Goal: Task Accomplishment & Management: Use online tool/utility

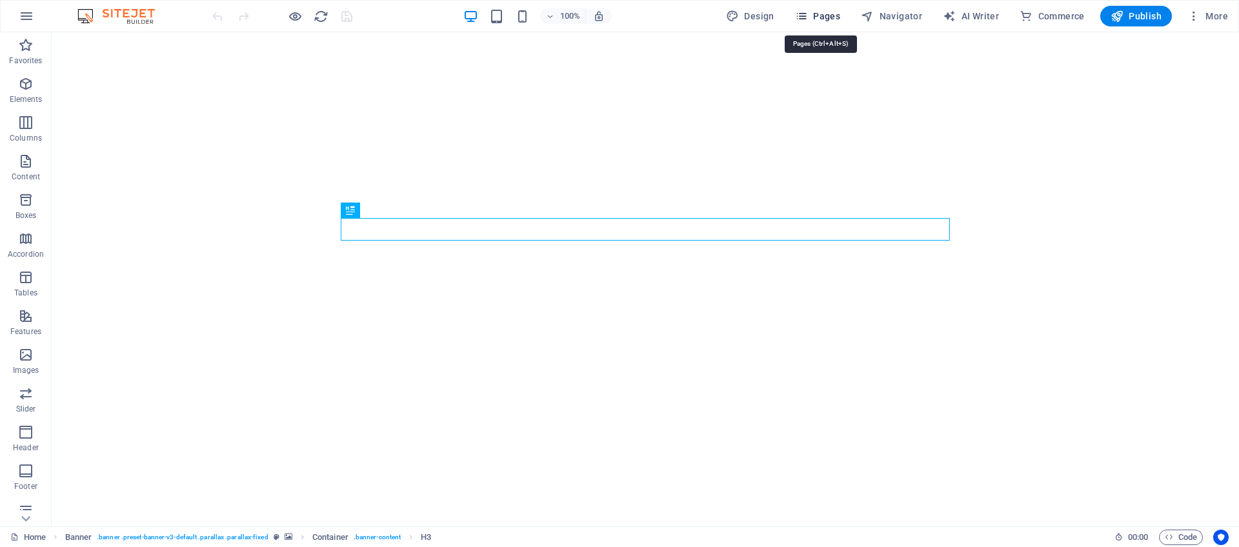
click at [827, 19] on span "Pages" at bounding box center [817, 16] width 45 height 13
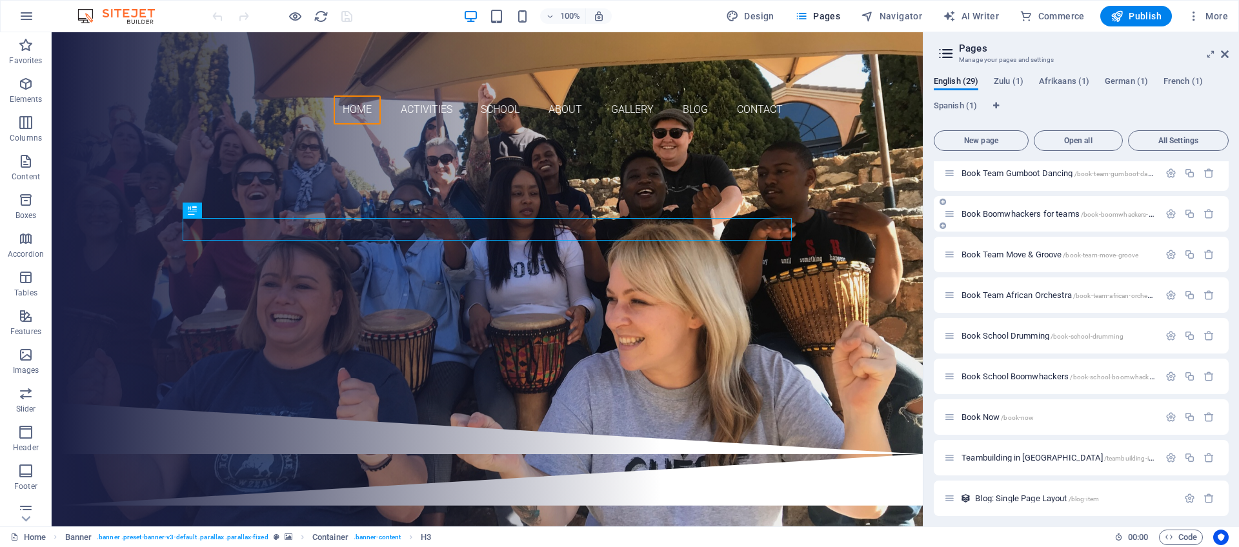
scroll to position [824, 0]
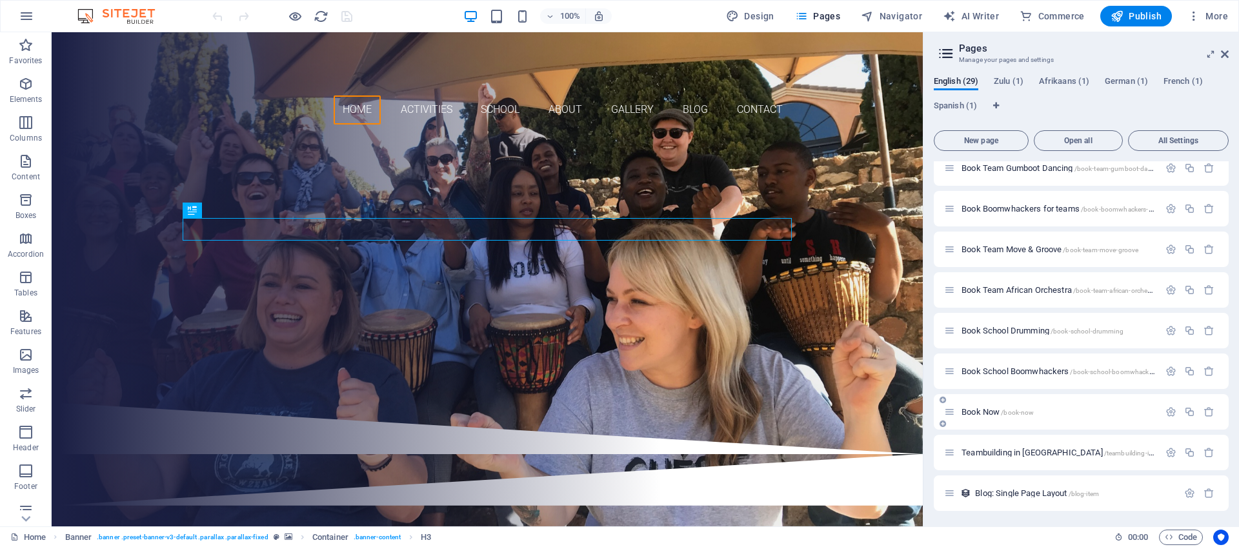
click at [983, 413] on span "Book Now /book-now" at bounding box center [997, 412] width 72 height 10
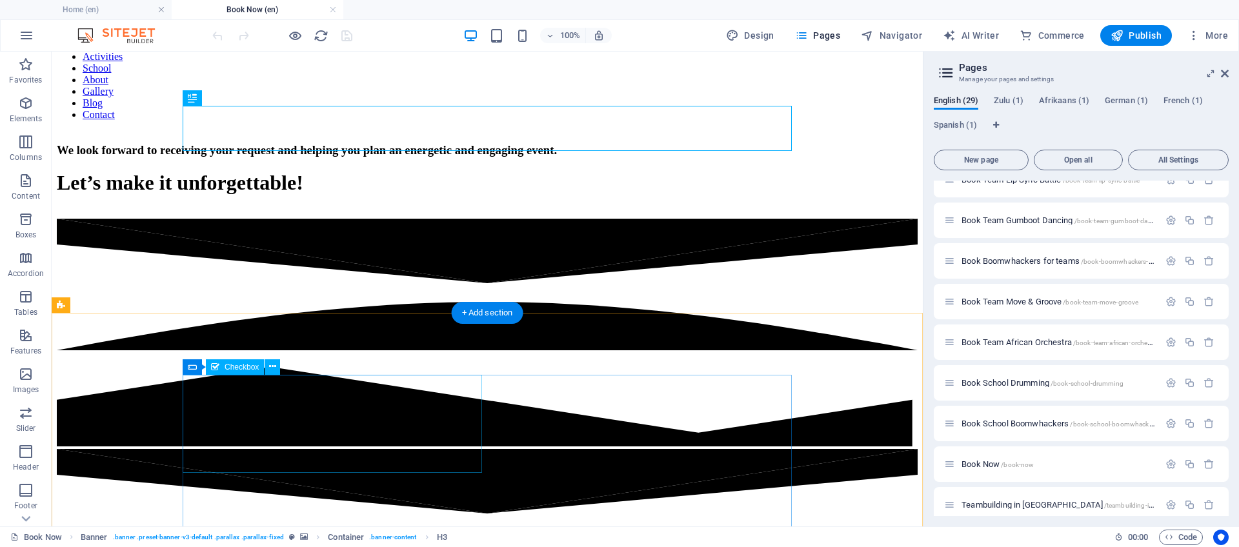
scroll to position [97, 0]
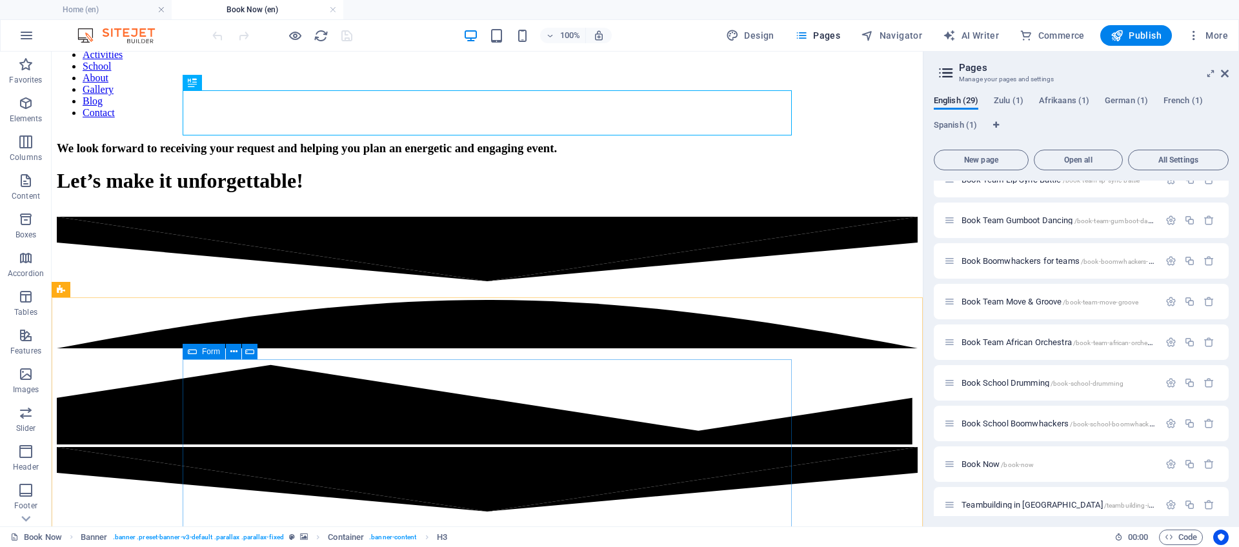
click at [203, 351] on span "Form" at bounding box center [211, 352] width 18 height 8
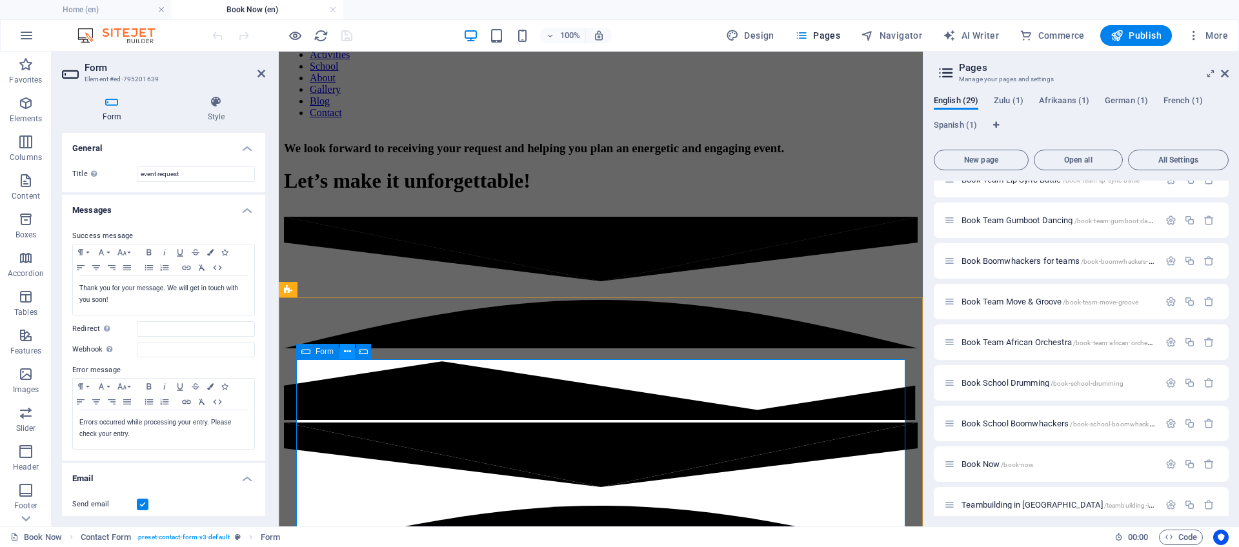
click at [348, 356] on icon at bounding box center [347, 352] width 7 height 14
click at [386, 353] on icon at bounding box center [386, 352] width 7 height 14
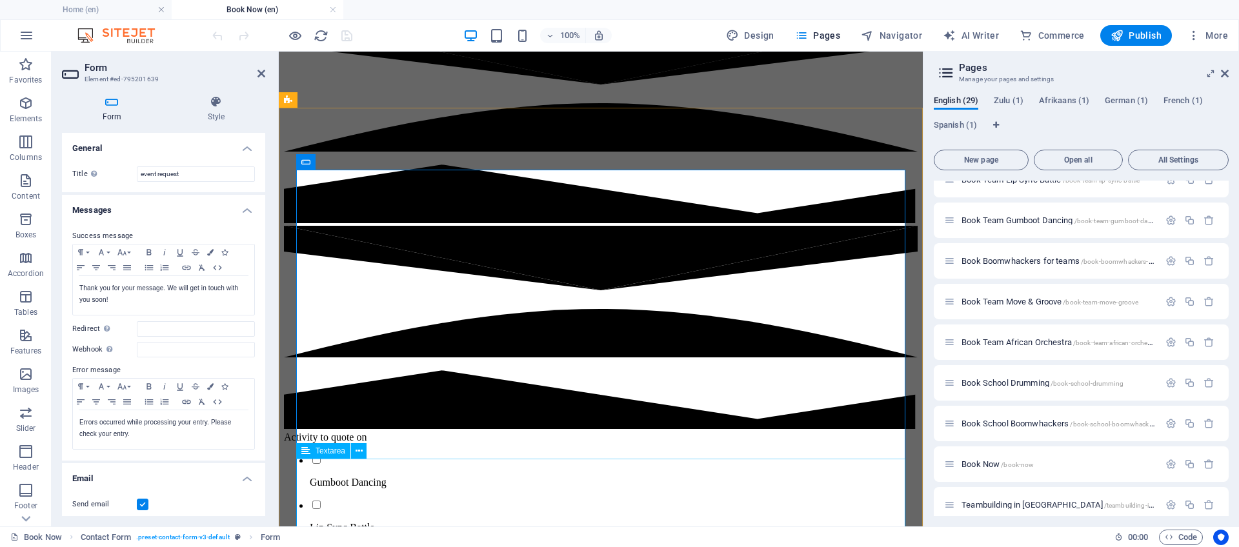
scroll to position [252, 0]
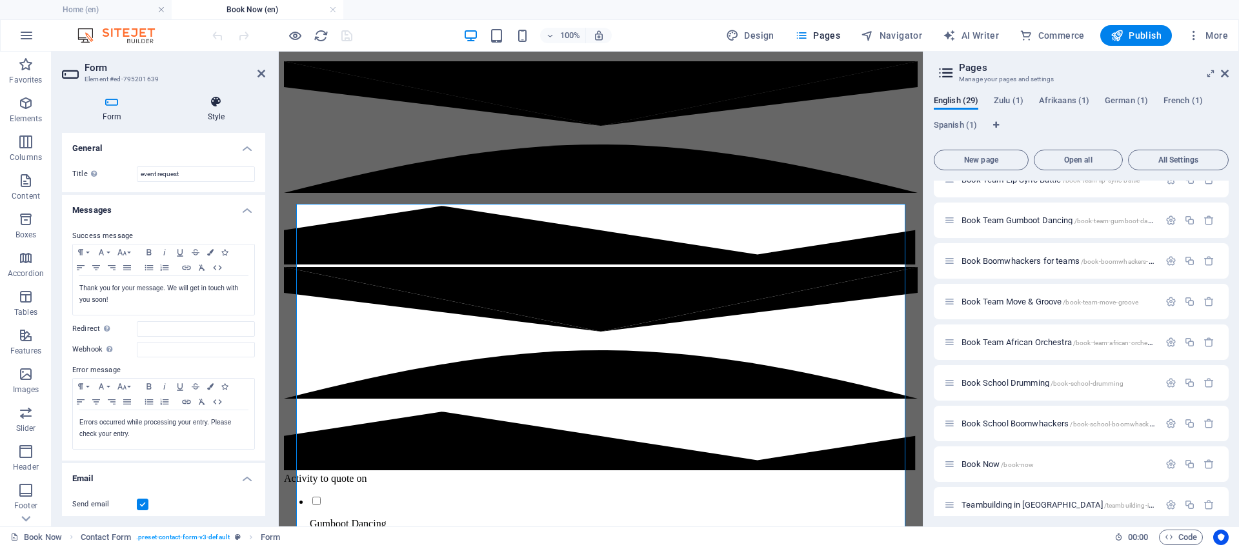
click at [208, 103] on icon at bounding box center [216, 102] width 98 height 13
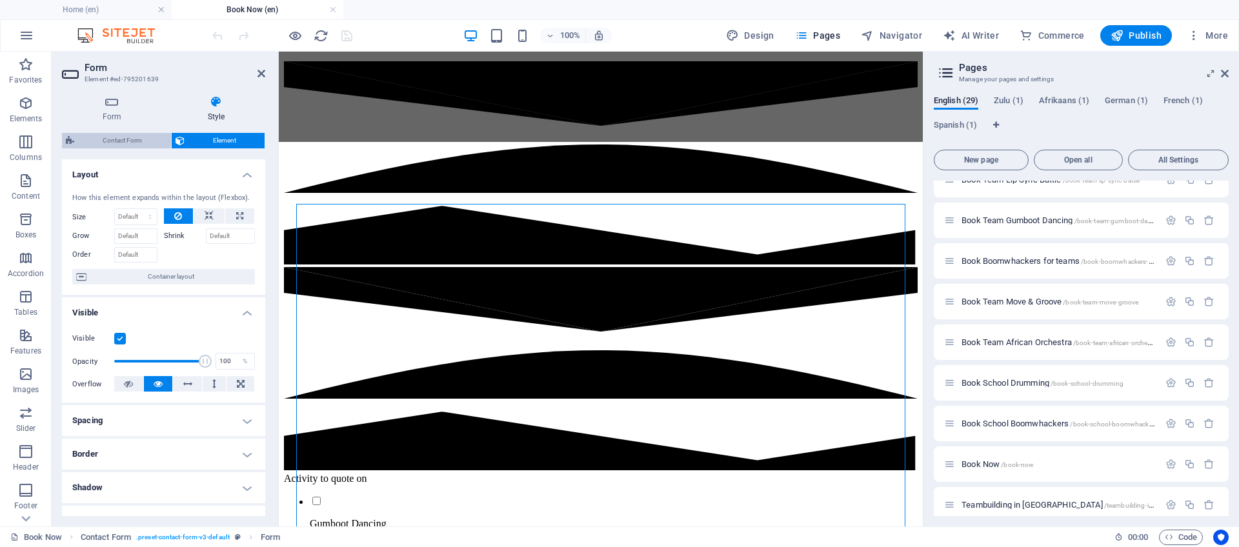
click at [102, 136] on span "Contact Form" at bounding box center [122, 140] width 89 height 15
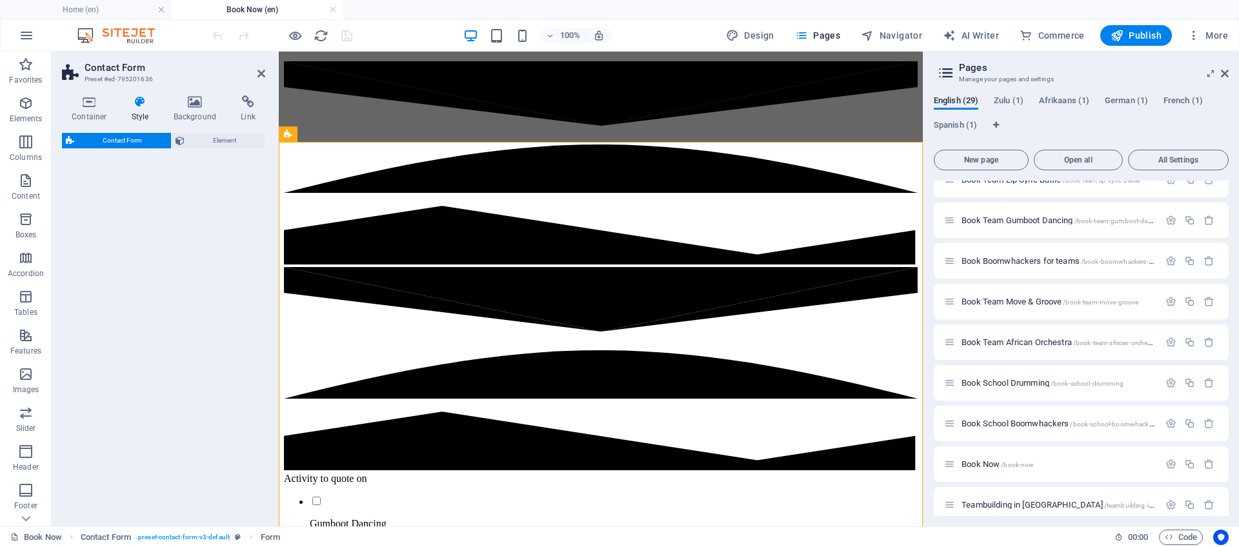
select select "rem"
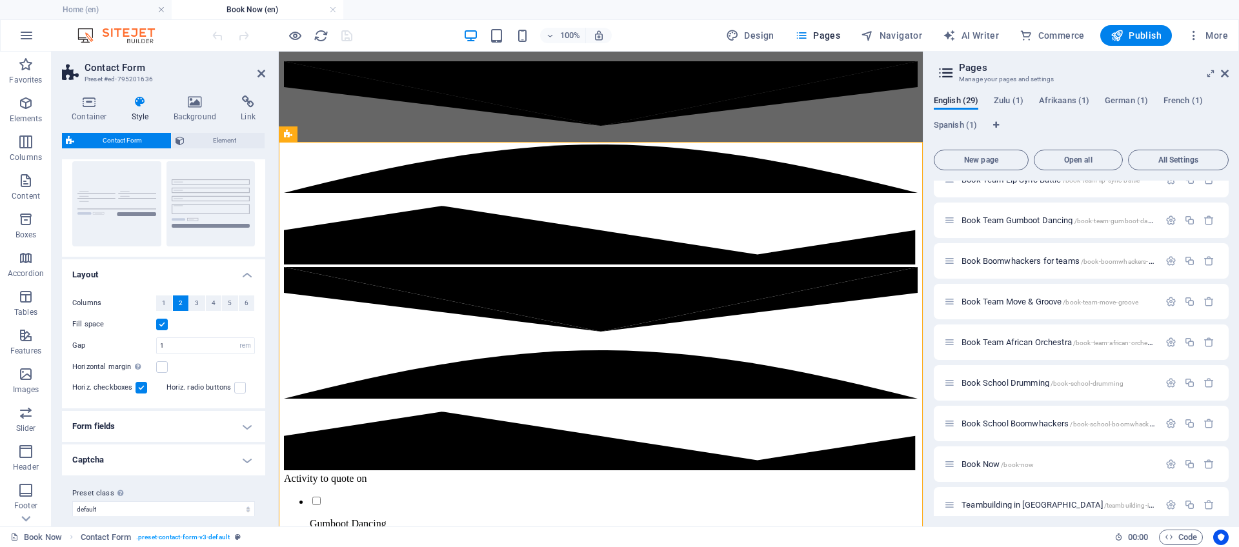
scroll to position [133, 0]
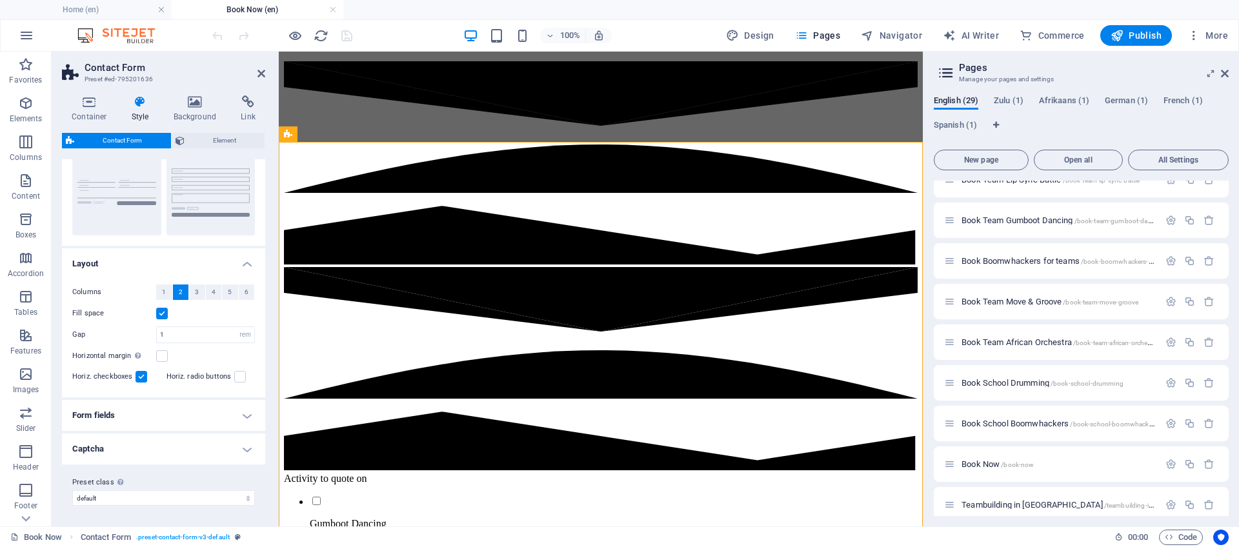
click at [203, 418] on h4 "Form fields" at bounding box center [163, 415] width 203 height 31
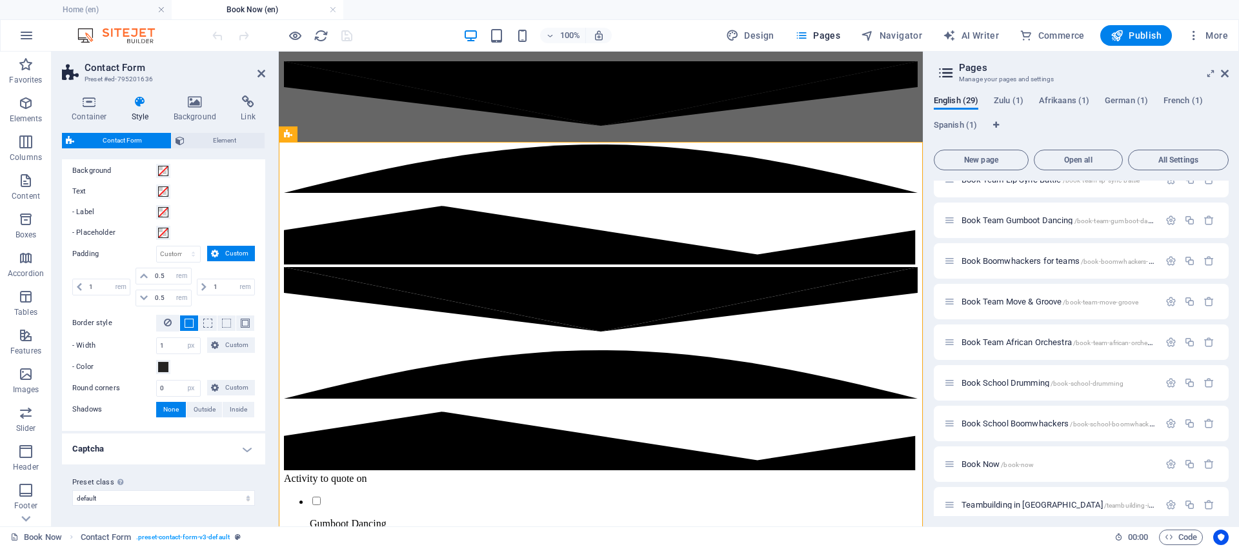
scroll to position [433, 0]
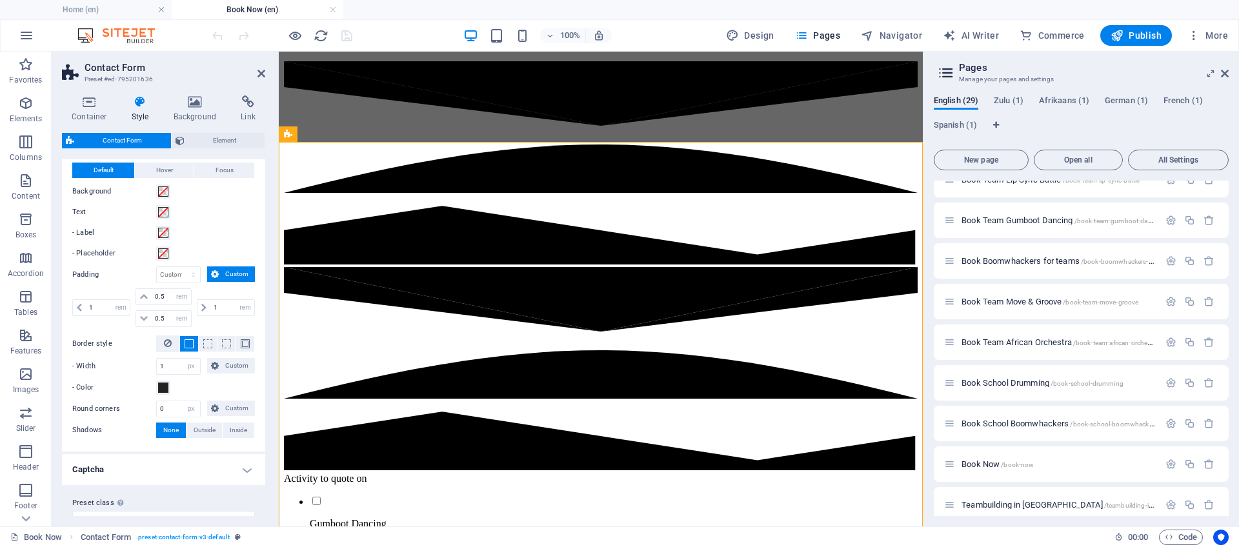
click at [200, 471] on h4 "Captcha" at bounding box center [163, 469] width 203 height 31
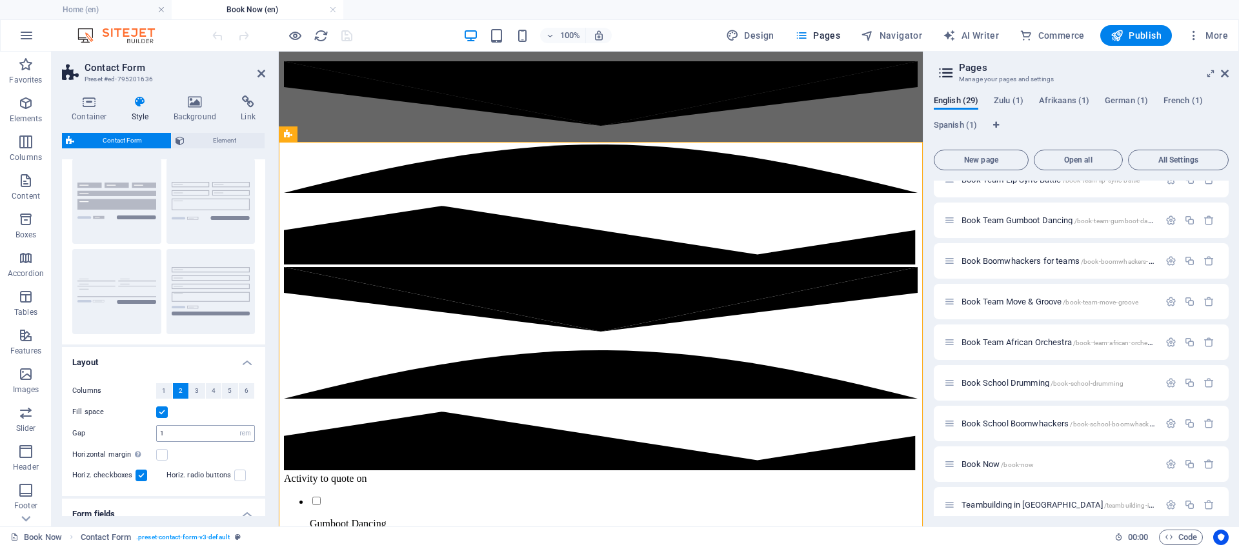
scroll to position [0, 0]
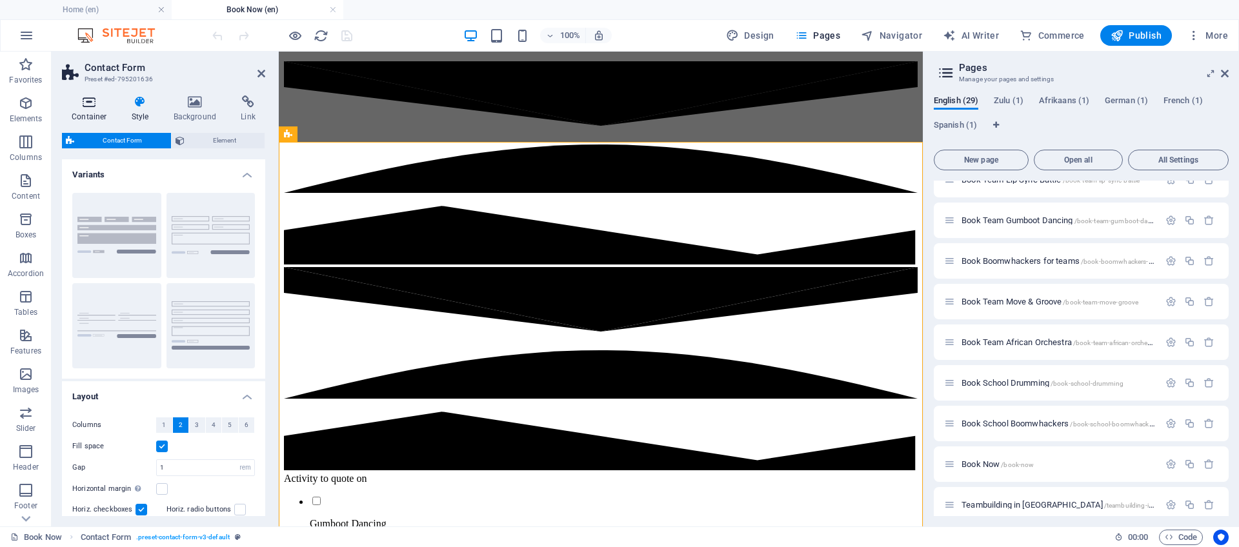
click at [90, 106] on icon at bounding box center [89, 102] width 55 height 13
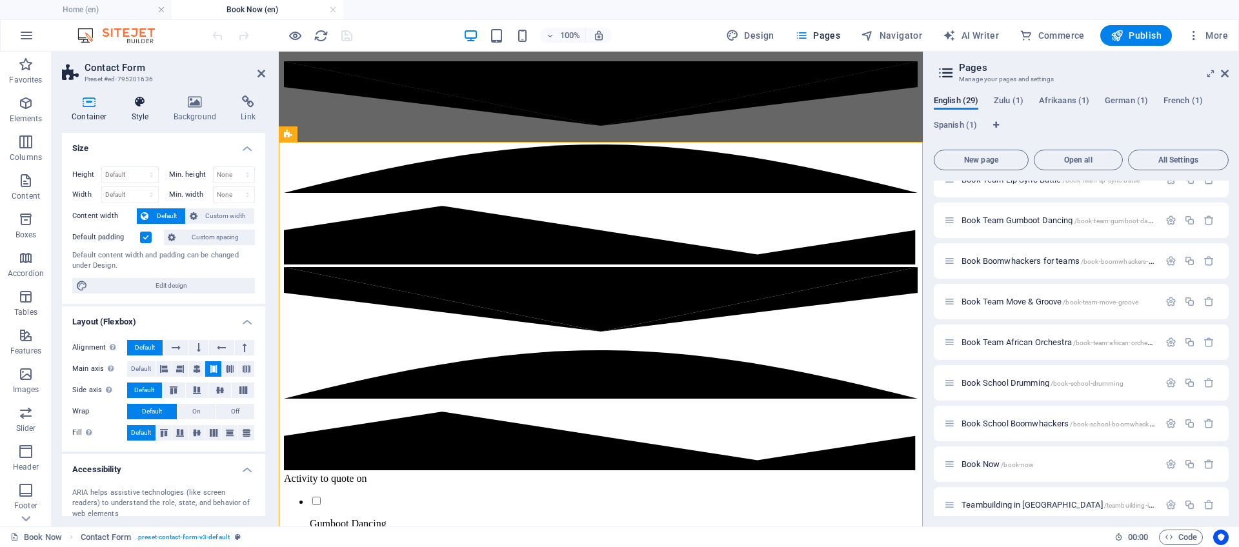
click at [143, 100] on icon at bounding box center [140, 102] width 37 height 13
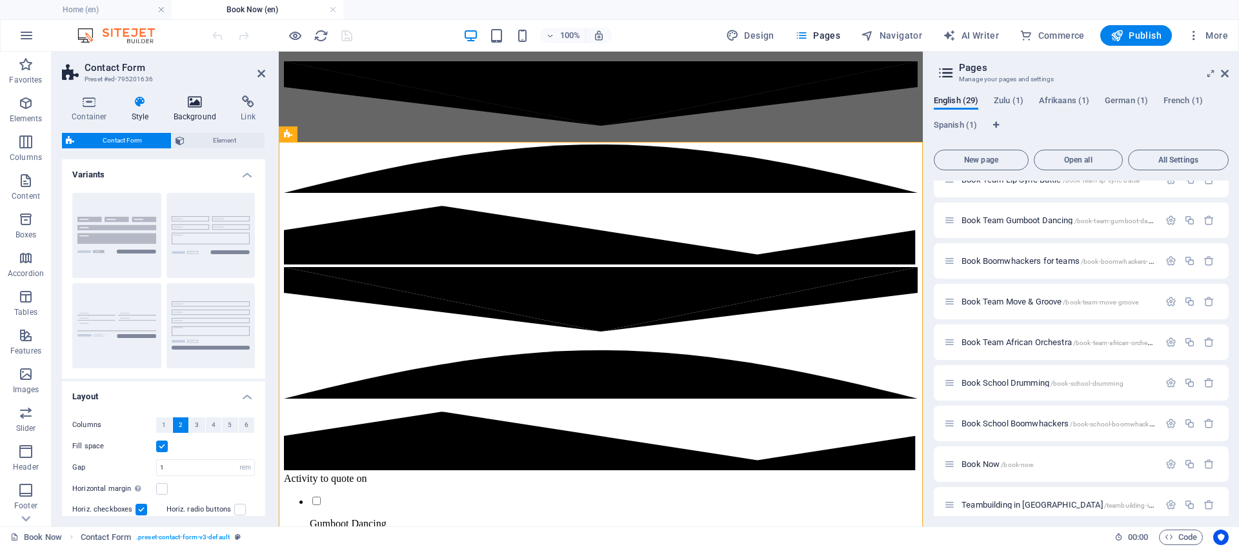
click at [199, 108] on h4 "Background" at bounding box center [198, 109] width 68 height 27
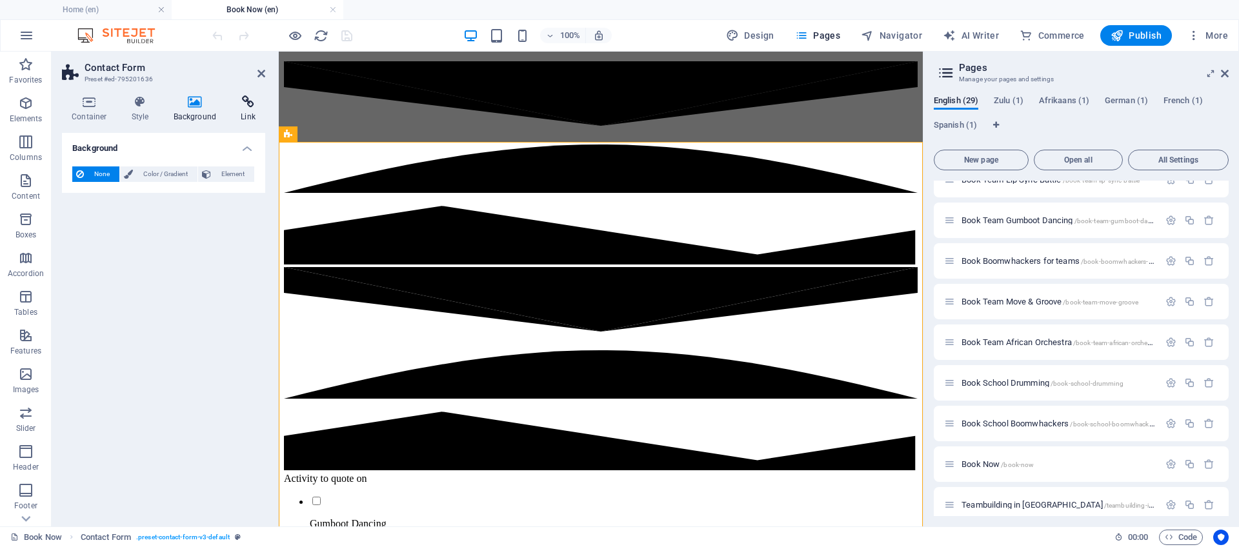
click at [251, 109] on h4 "Link" at bounding box center [248, 109] width 34 height 27
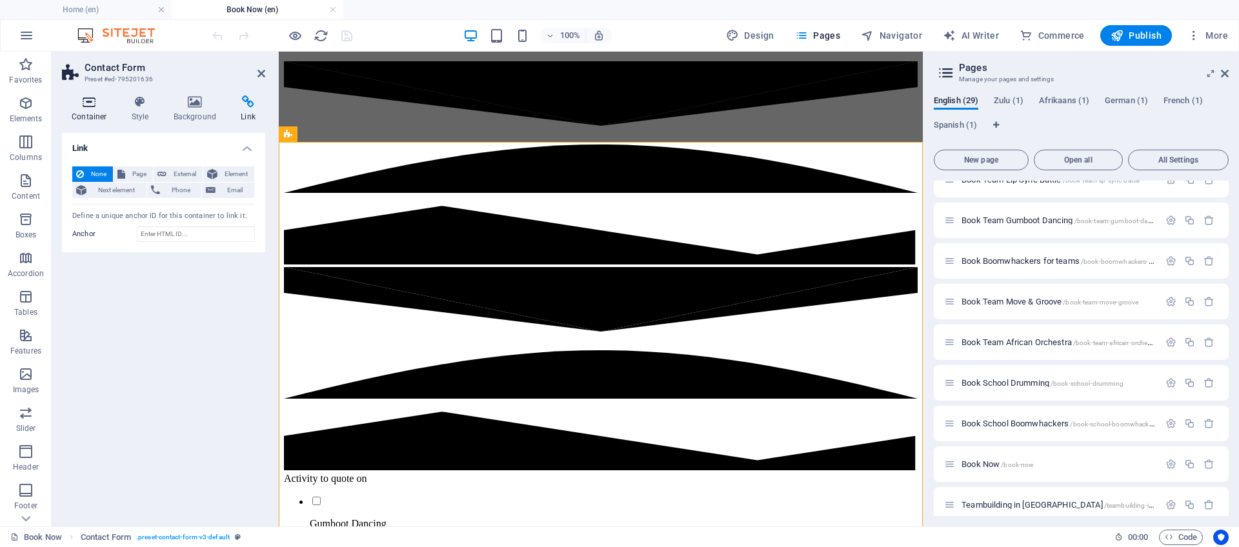
click at [96, 109] on h4 "Container" at bounding box center [92, 109] width 60 height 27
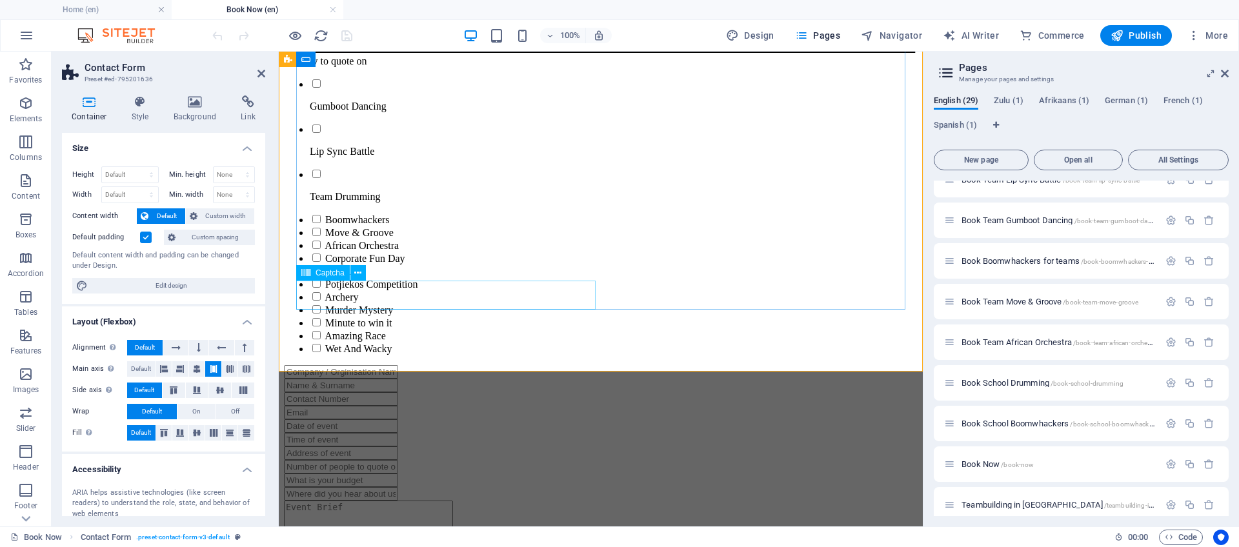
scroll to position [624, 0]
